Goal: Find specific page/section: Find specific page/section

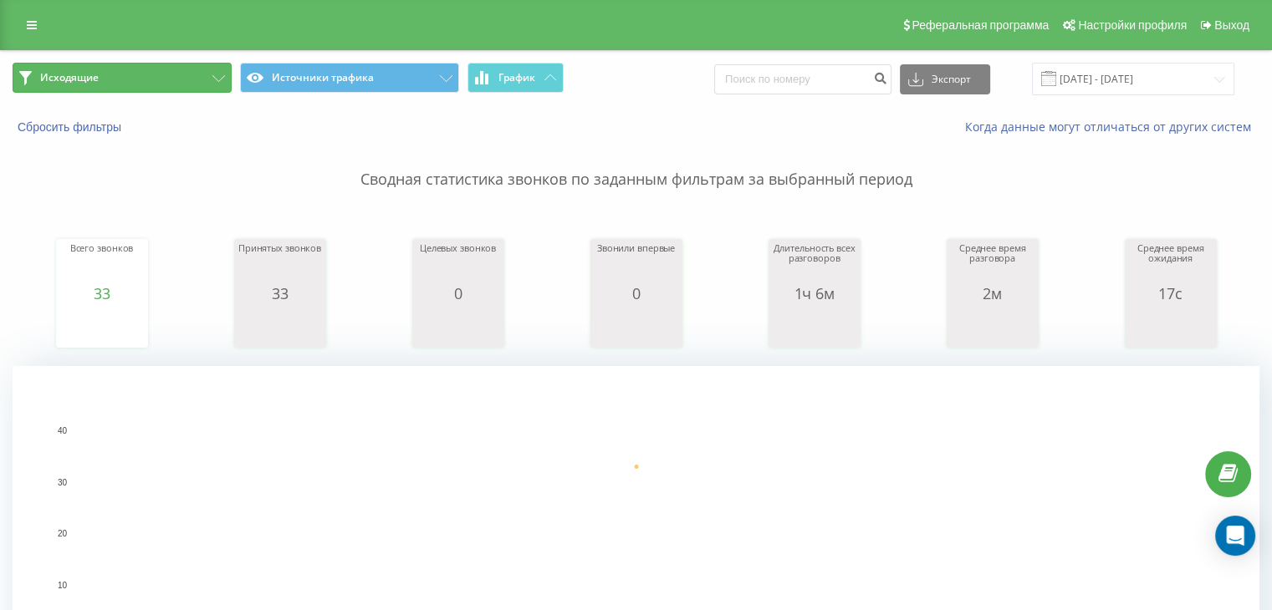
click at [216, 84] on button "Исходящие" at bounding box center [122, 78] width 219 height 30
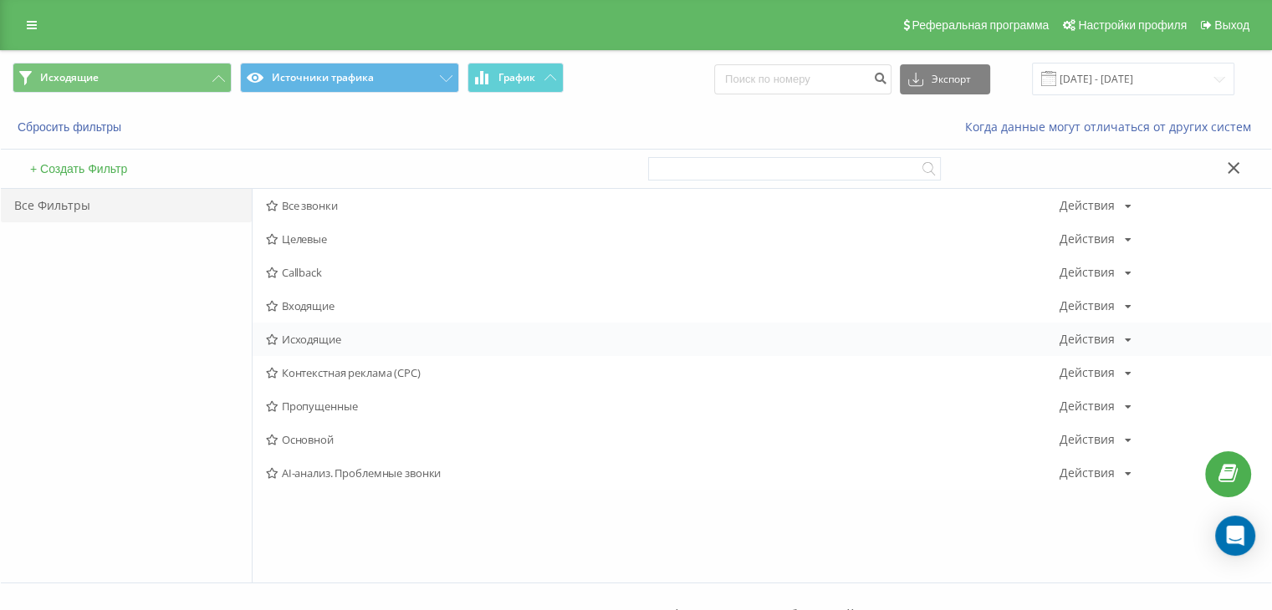
click at [353, 334] on span "Исходящие" at bounding box center [662, 340] width 793 height 12
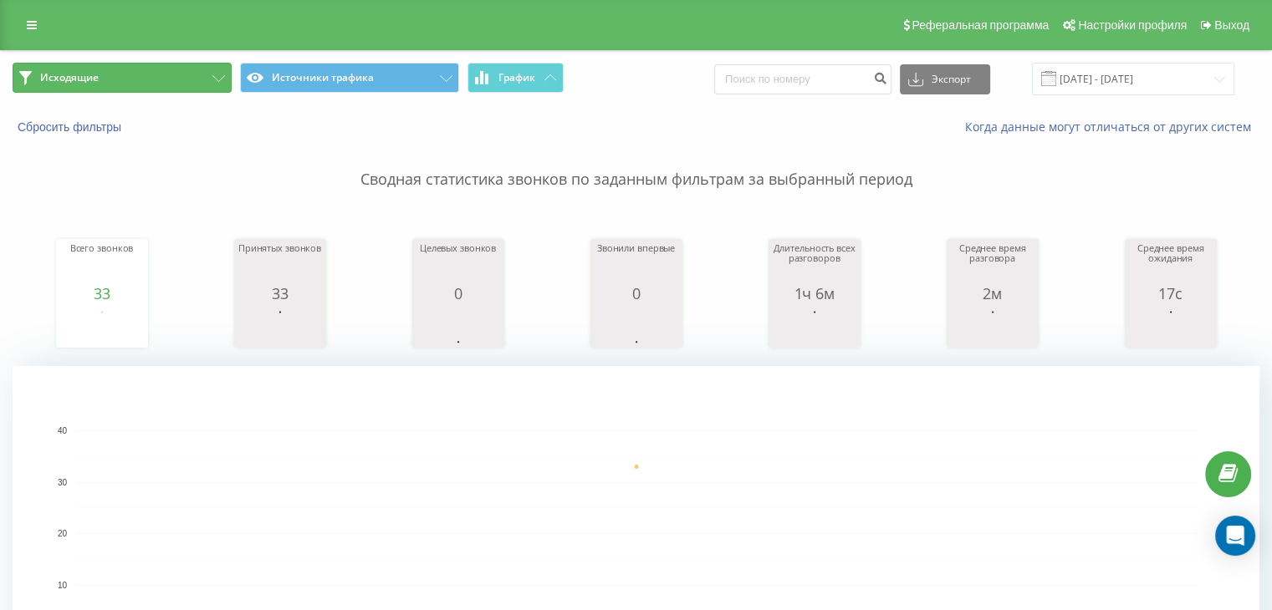
click at [217, 79] on icon at bounding box center [218, 78] width 13 height 7
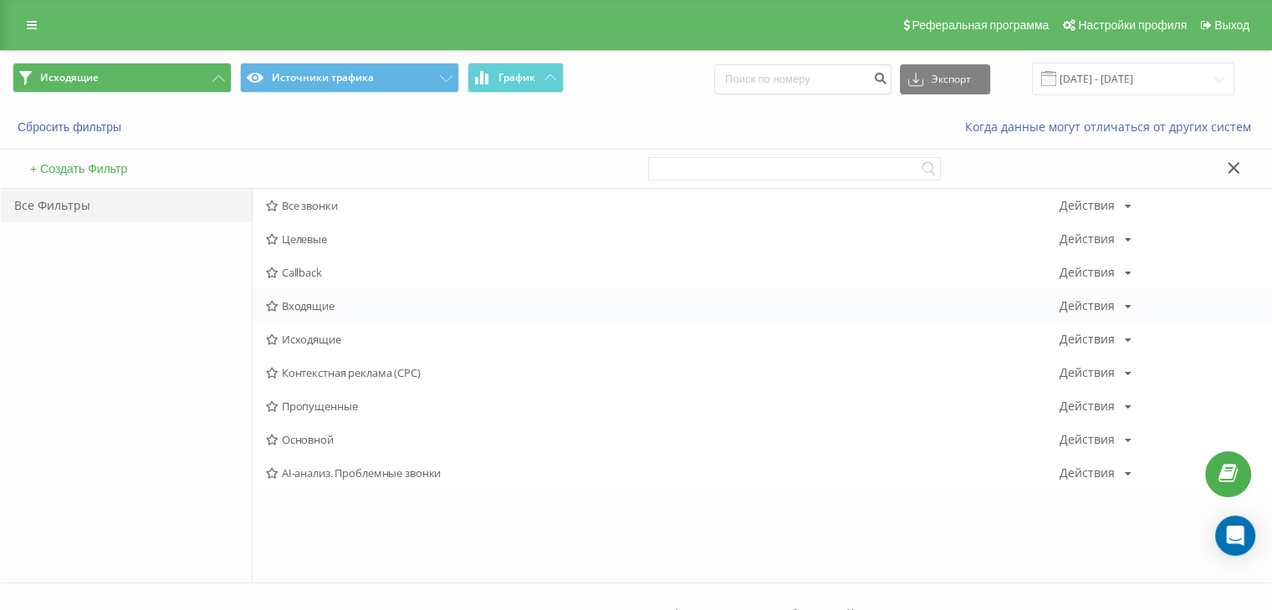
click at [315, 302] on span "Входящие" at bounding box center [662, 306] width 793 height 12
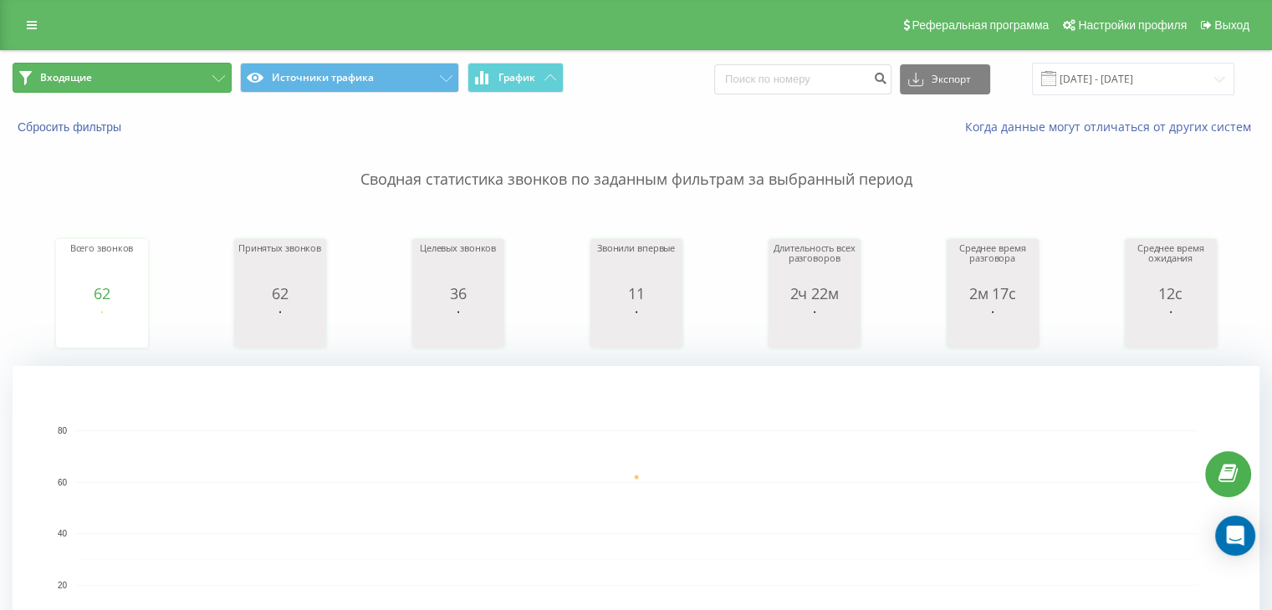
click at [217, 79] on icon at bounding box center [218, 78] width 13 height 7
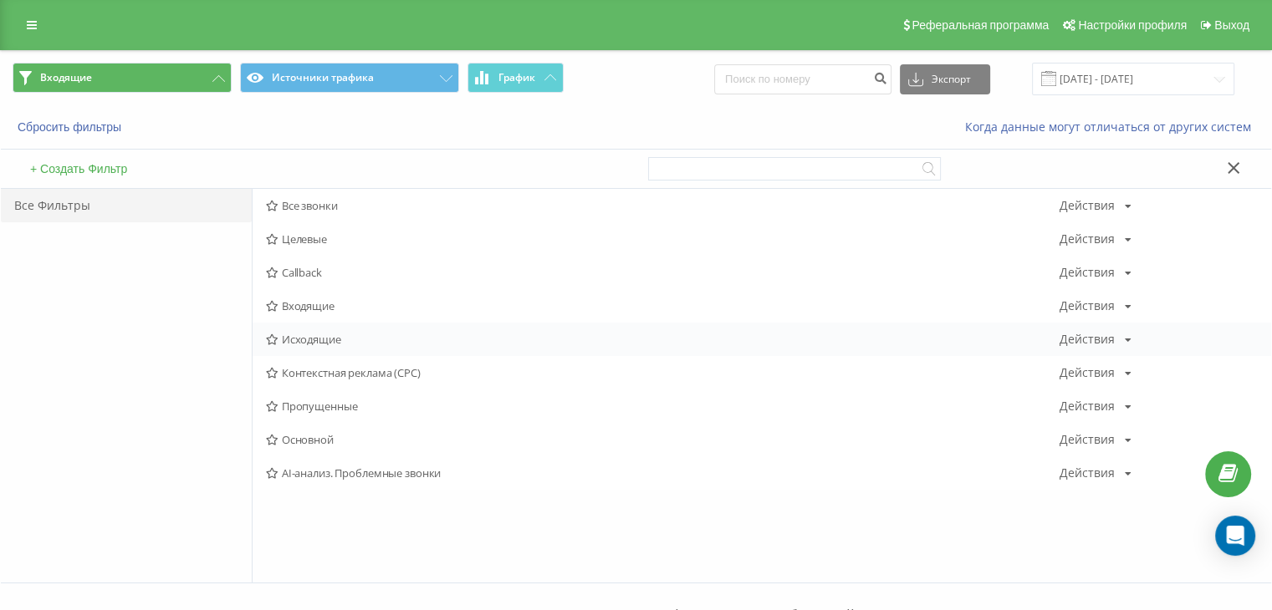
click at [321, 342] on span "Исходящие" at bounding box center [662, 340] width 793 height 12
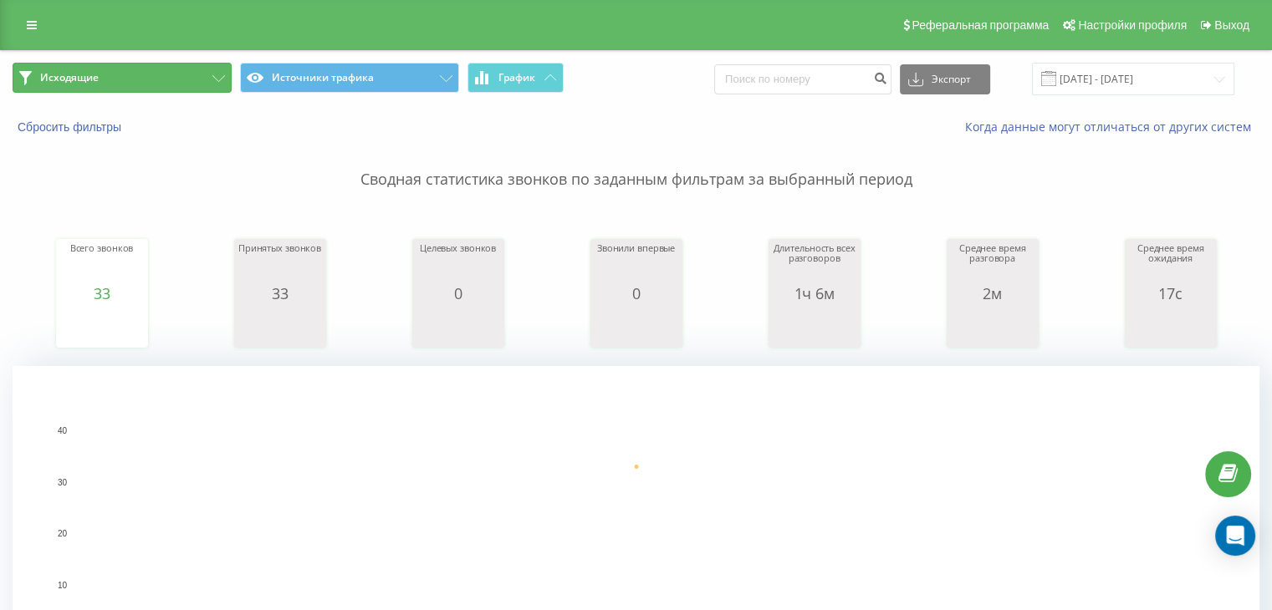
click at [188, 84] on button "Исходящие" at bounding box center [122, 78] width 219 height 30
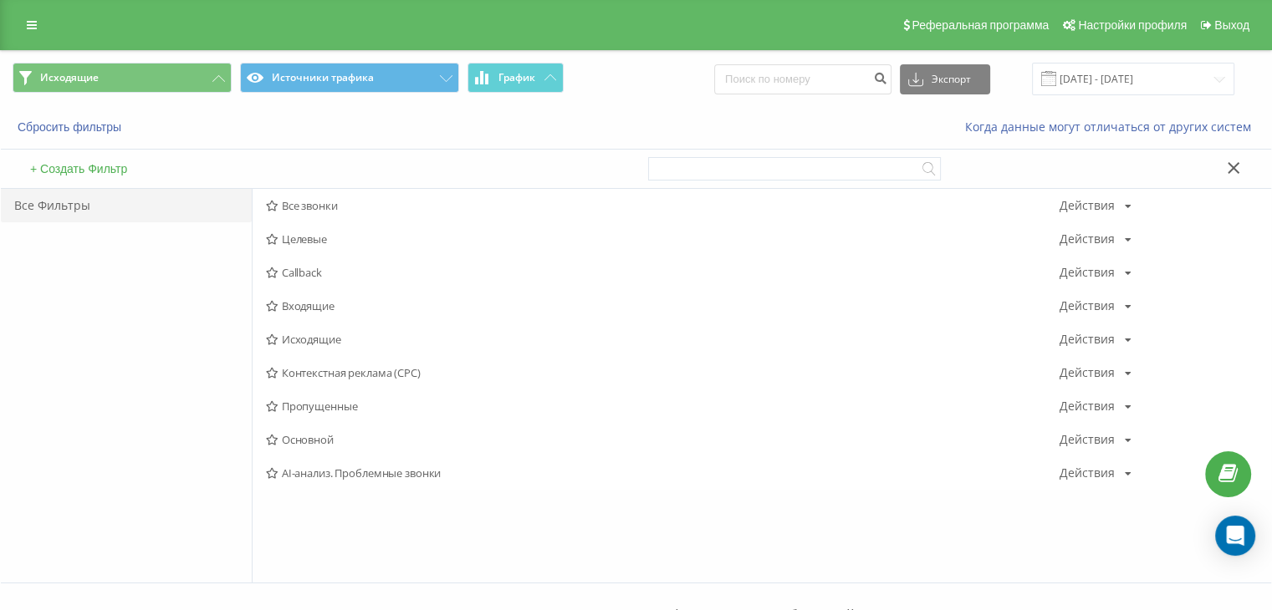
click at [284, 288] on div "Все звонки Действия Редактировать Копировать Удалить По умолчанию Поделиться Це…" at bounding box center [761, 339] width 1018 height 301
click at [318, 318] on div "Входящие Действия Редактировать Копировать Удалить По умолчанию Поделиться" at bounding box center [761, 305] width 1018 height 33
click at [319, 339] on span "Исходящие" at bounding box center [662, 340] width 793 height 12
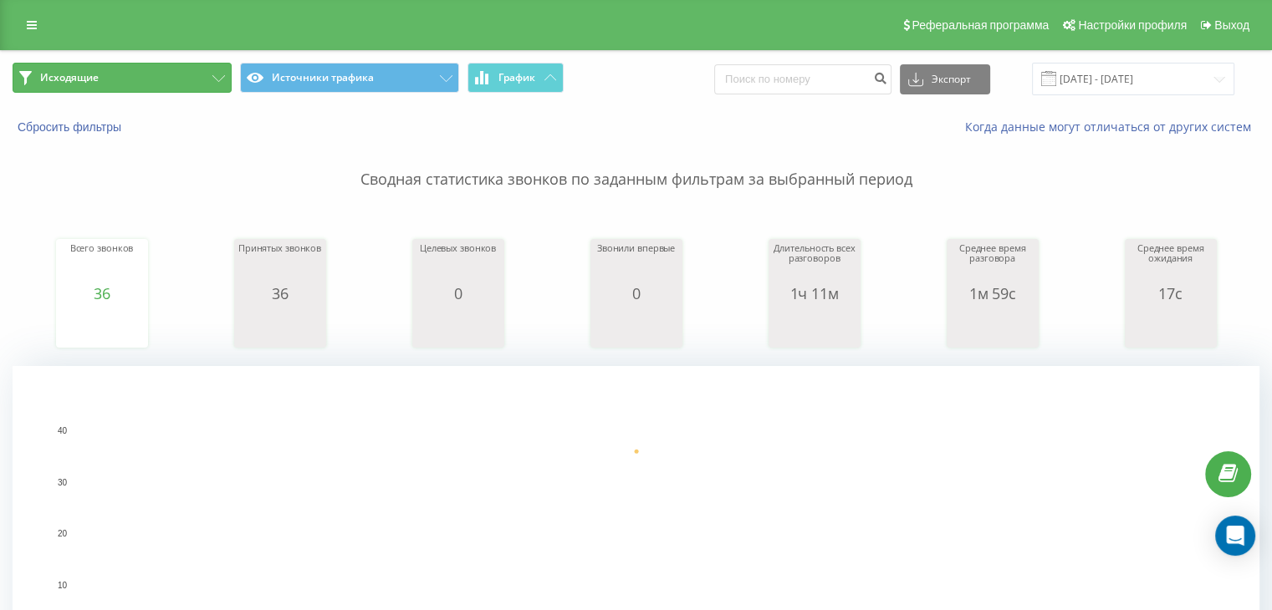
drag, startPoint x: 198, startPoint y: 84, endPoint x: 247, endPoint y: 118, distance: 59.6
click at [199, 84] on button "Исходящие" at bounding box center [122, 78] width 219 height 30
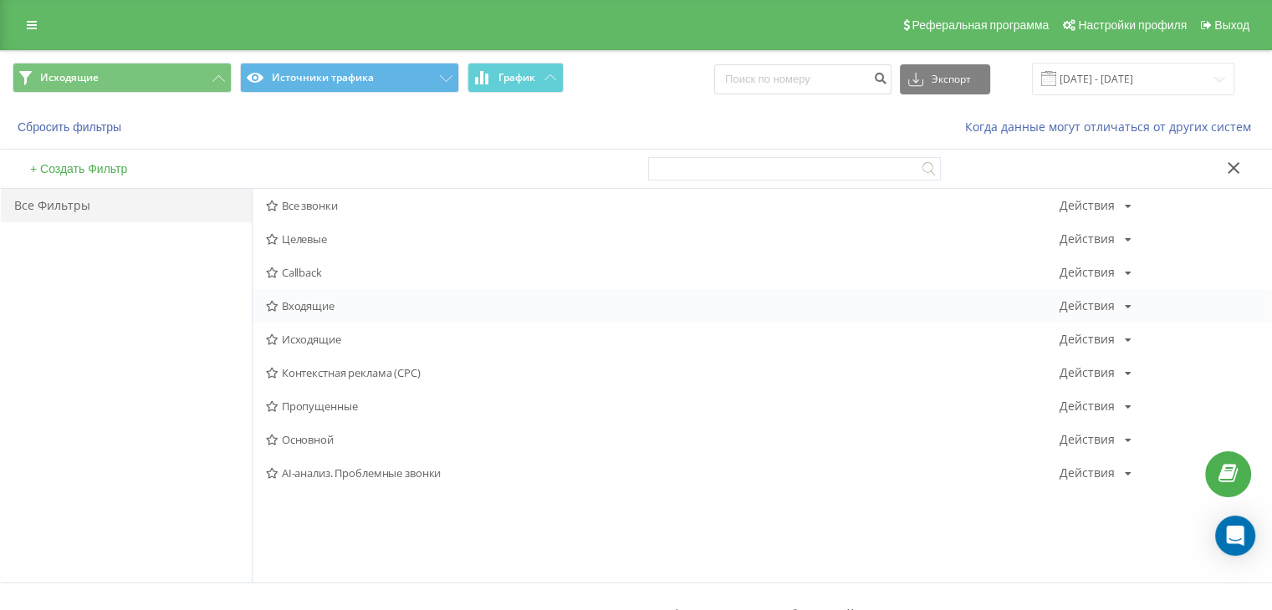
click at [328, 309] on span "Входящие" at bounding box center [662, 306] width 793 height 12
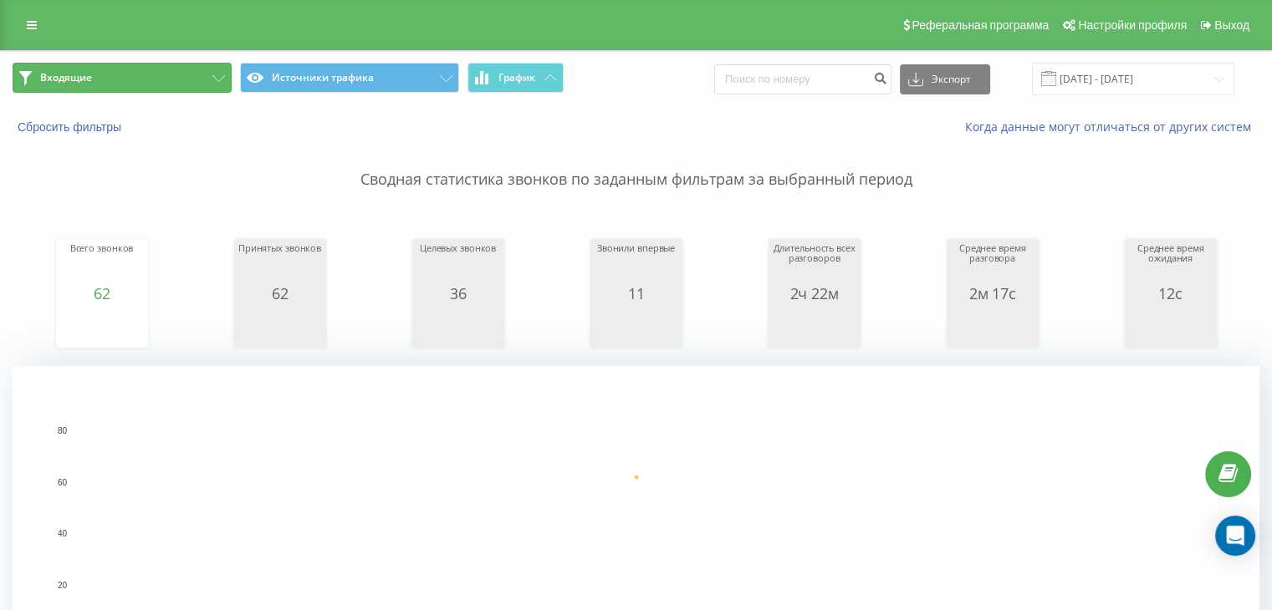
click at [212, 87] on button "Входящие" at bounding box center [122, 78] width 219 height 30
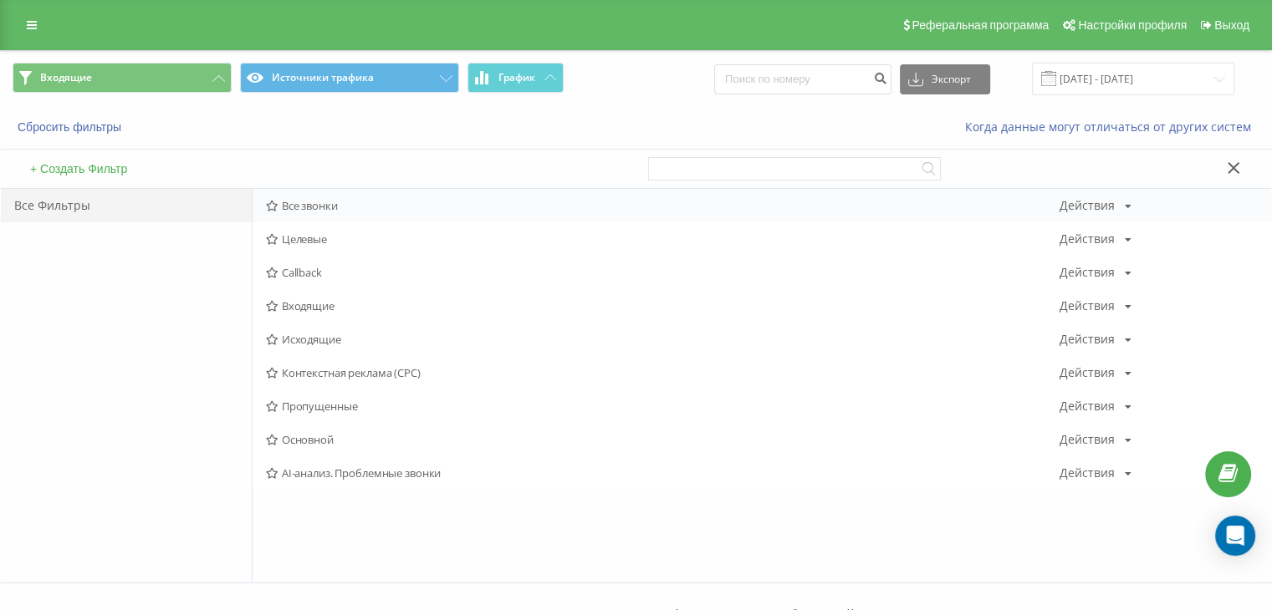
click at [294, 207] on span "Все звонки" at bounding box center [662, 206] width 793 height 12
